Goal: Transaction & Acquisition: Obtain resource

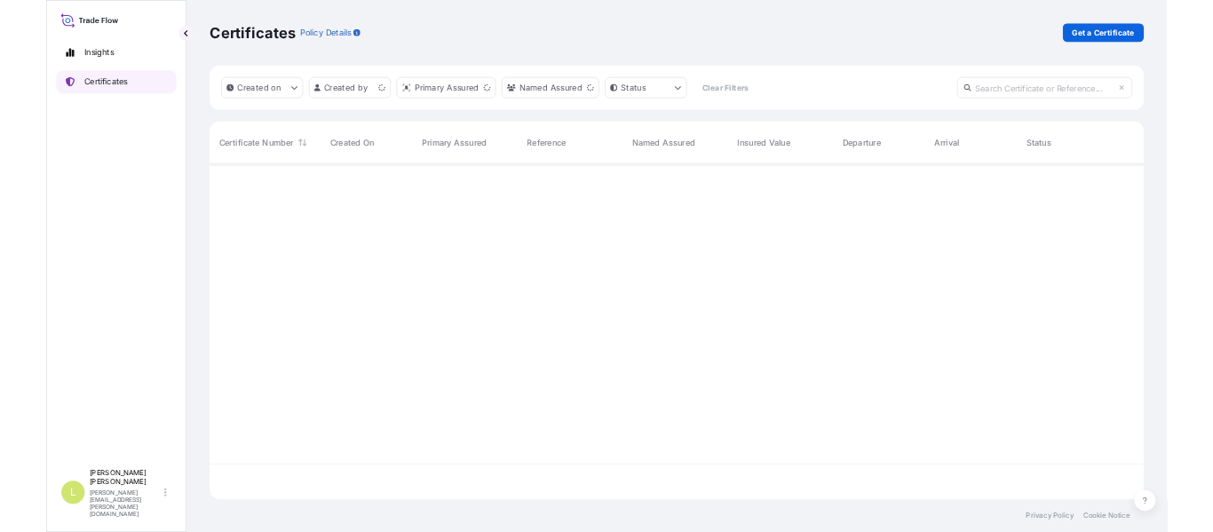
scroll to position [507, 1407]
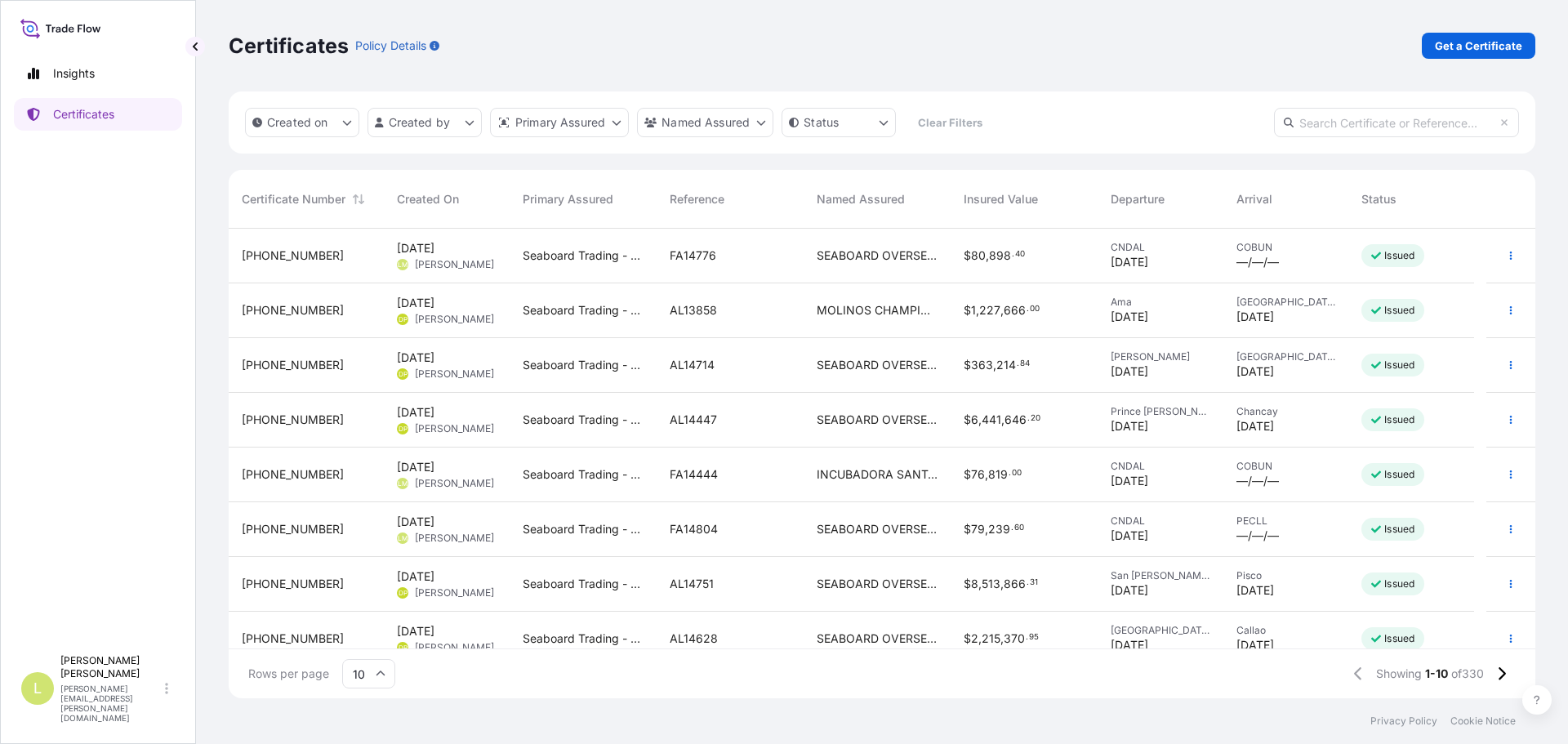
click at [1466, 58] on div "Certificates Policy Details Get a Certificate" at bounding box center [882, 45] width 1307 height 91
click at [1466, 53] on p "Get a Certificate" at bounding box center [1478, 46] width 87 height 17
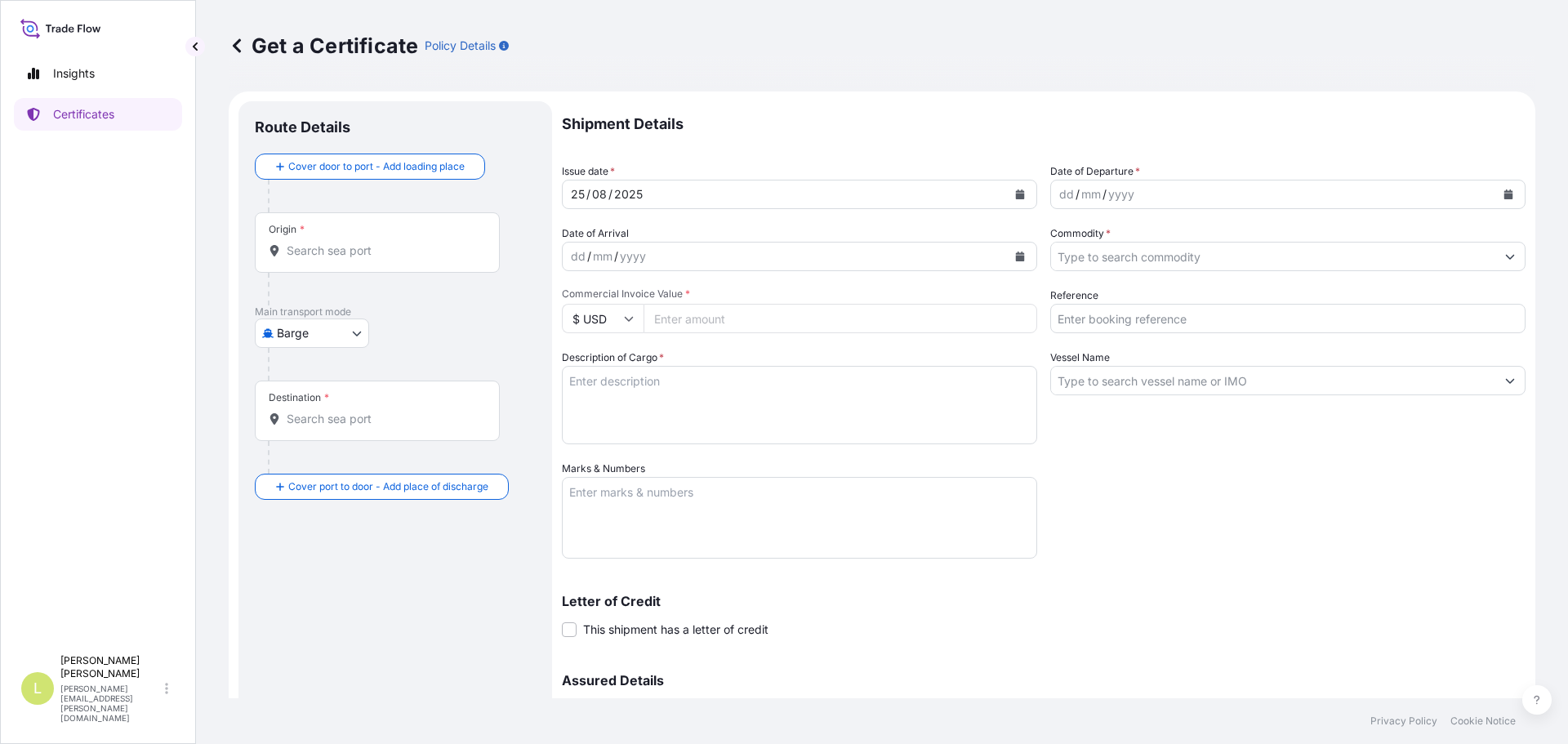
click at [356, 324] on body "Insights Certificates L [PERSON_NAME] [PERSON_NAME][EMAIL_ADDRESS][PERSON_NAME]…" at bounding box center [784, 372] width 1568 height 744
click at [309, 464] on span "Ocean Vessel" at bounding box center [322, 464] width 73 height 17
select select "Ocean Vessel"
click at [406, 272] on div "Origin *" at bounding box center [377, 249] width 245 height 61
click at [406, 266] on input "Origin *" at bounding box center [383, 258] width 193 height 17
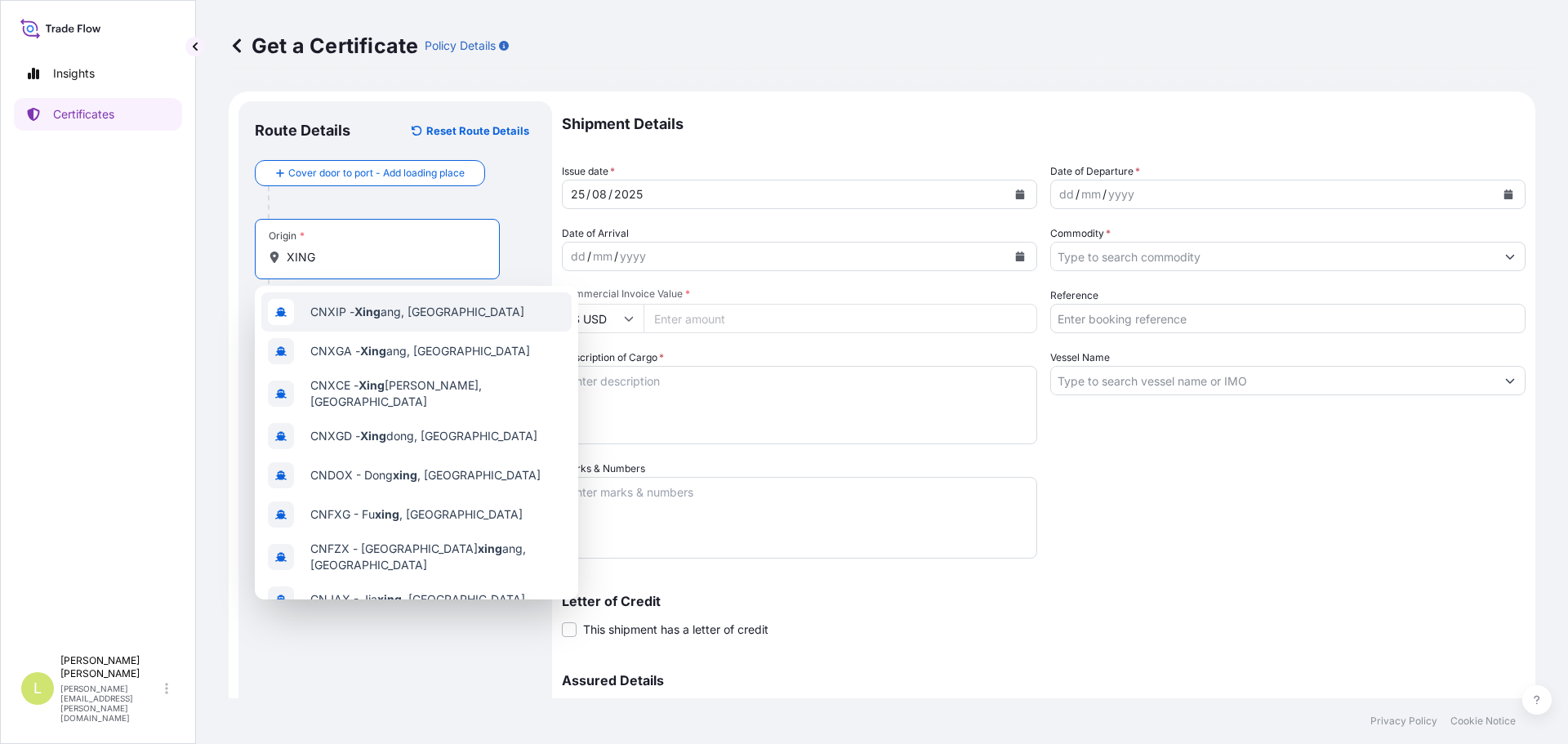
type input "XING"
